Goal: Information Seeking & Learning: Learn about a topic

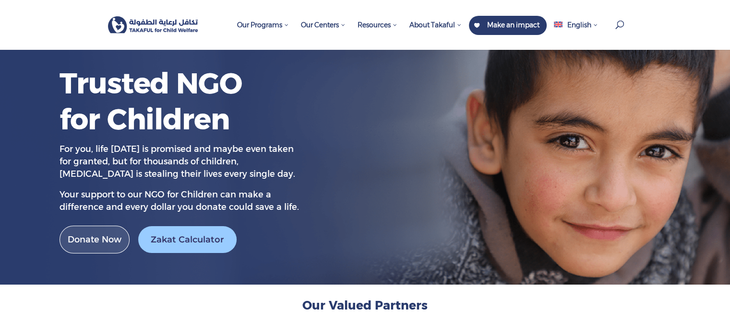
click at [597, 310] on h2 "Our Valued Partners" at bounding box center [365, 308] width 518 height 21
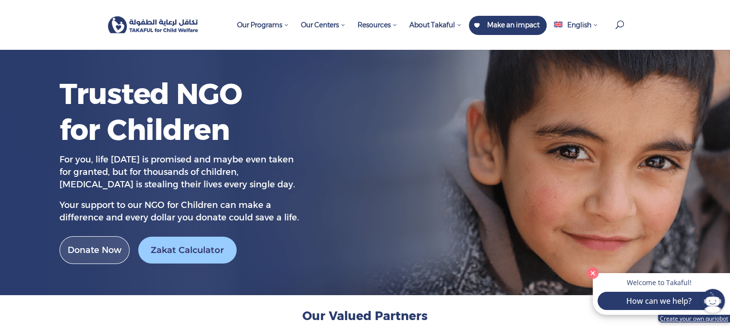
click at [714, 320] on link "Create your own quriobot" at bounding box center [694, 319] width 72 height 8
click at [658, 302] on button "How can we help?" at bounding box center [658, 301] width 123 height 18
